Goal: Information Seeking & Learning: Learn about a topic

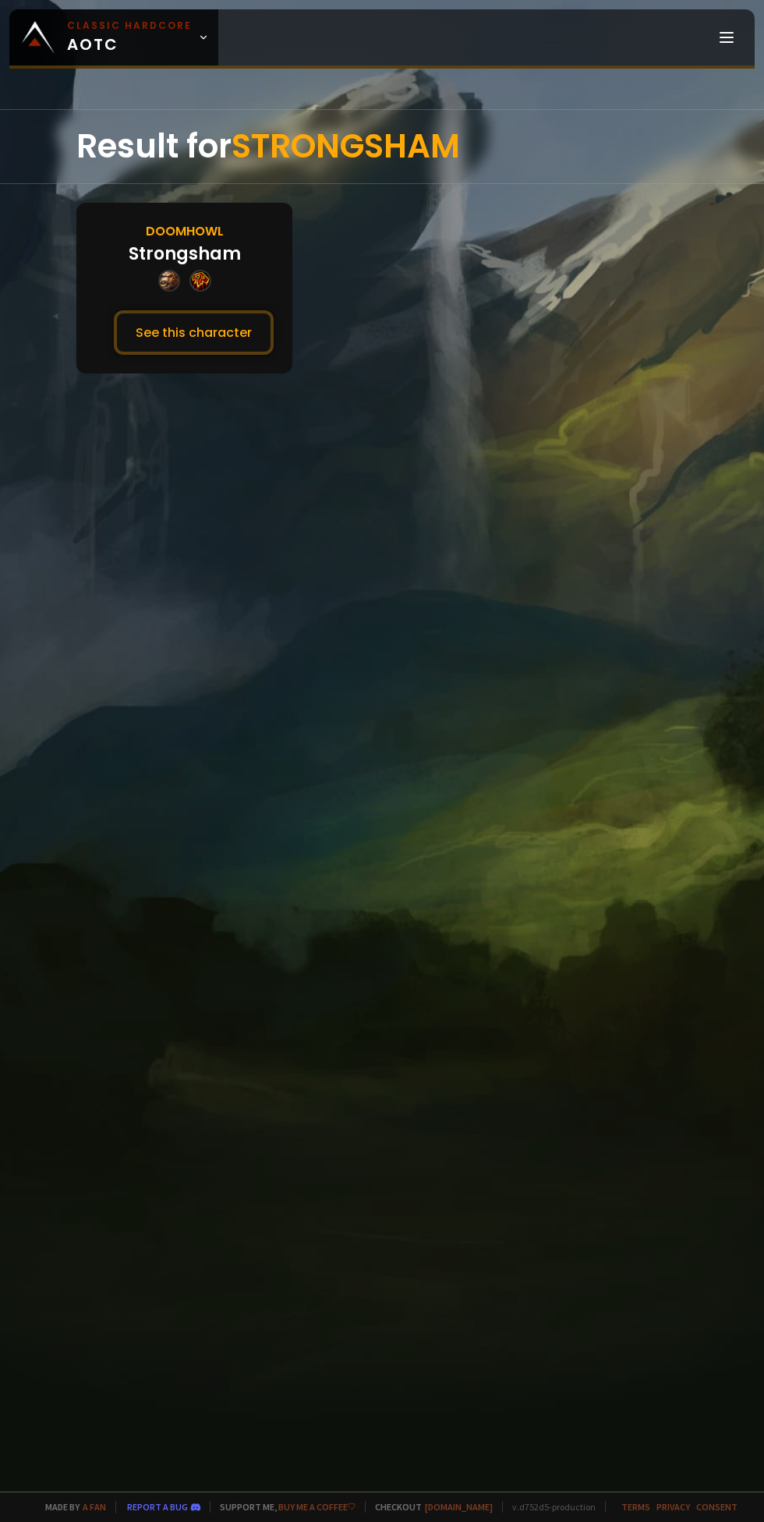
click at [171, 323] on button "See this character" at bounding box center [194, 332] width 160 height 44
